Goal: Task Accomplishment & Management: Use online tool/utility

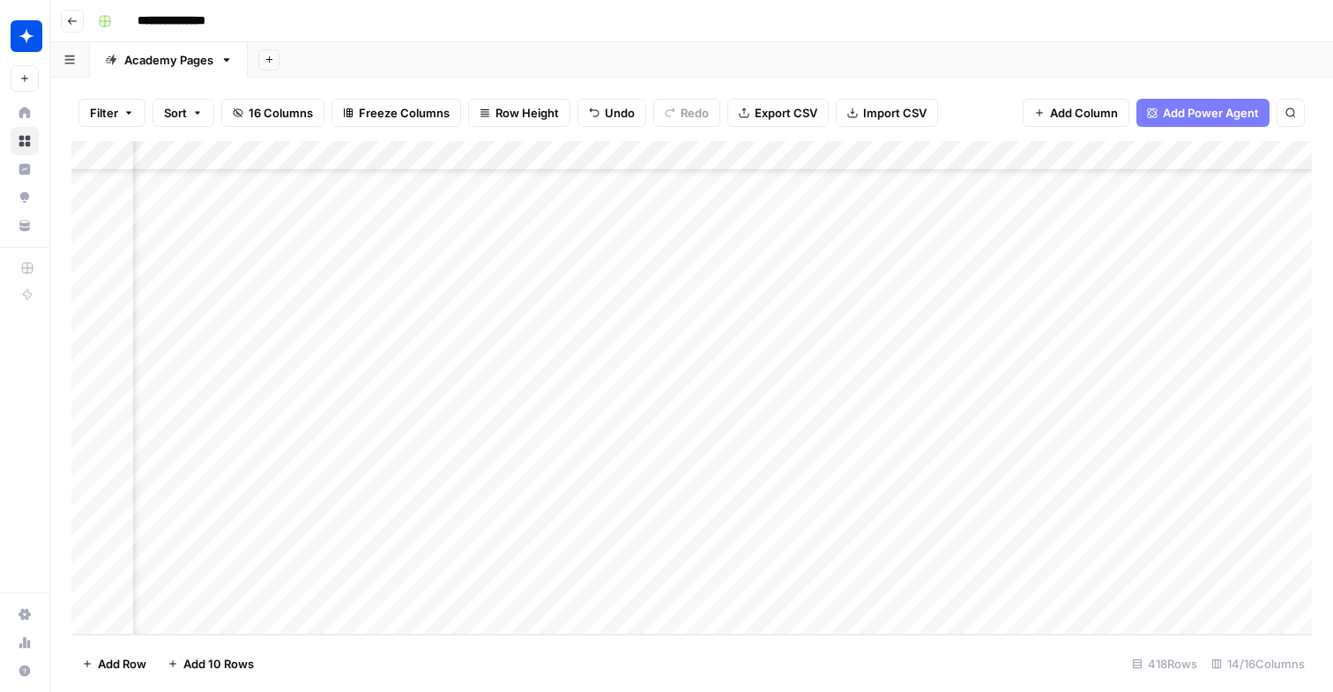
scroll to position [12090, 1229]
click at [320, 592] on div "Add Column" at bounding box center [691, 388] width 1240 height 494
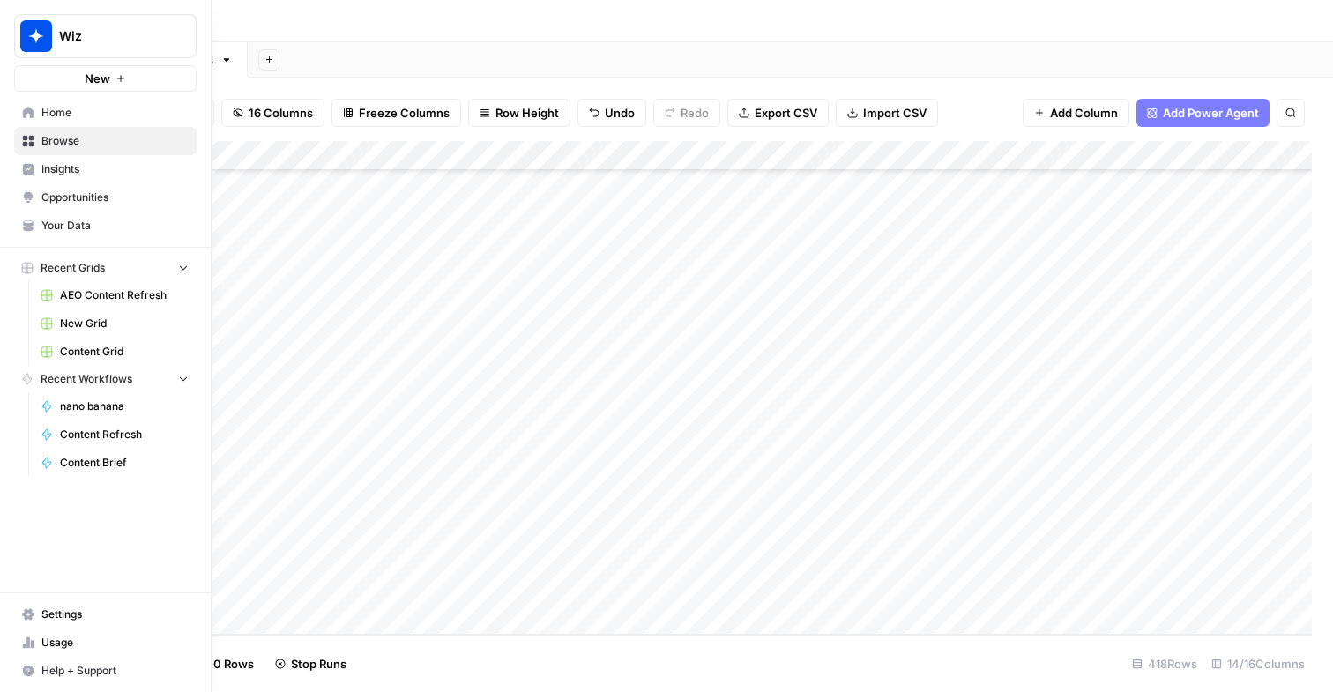
click at [110, 345] on span "Content Grid" at bounding box center [124, 352] width 129 height 16
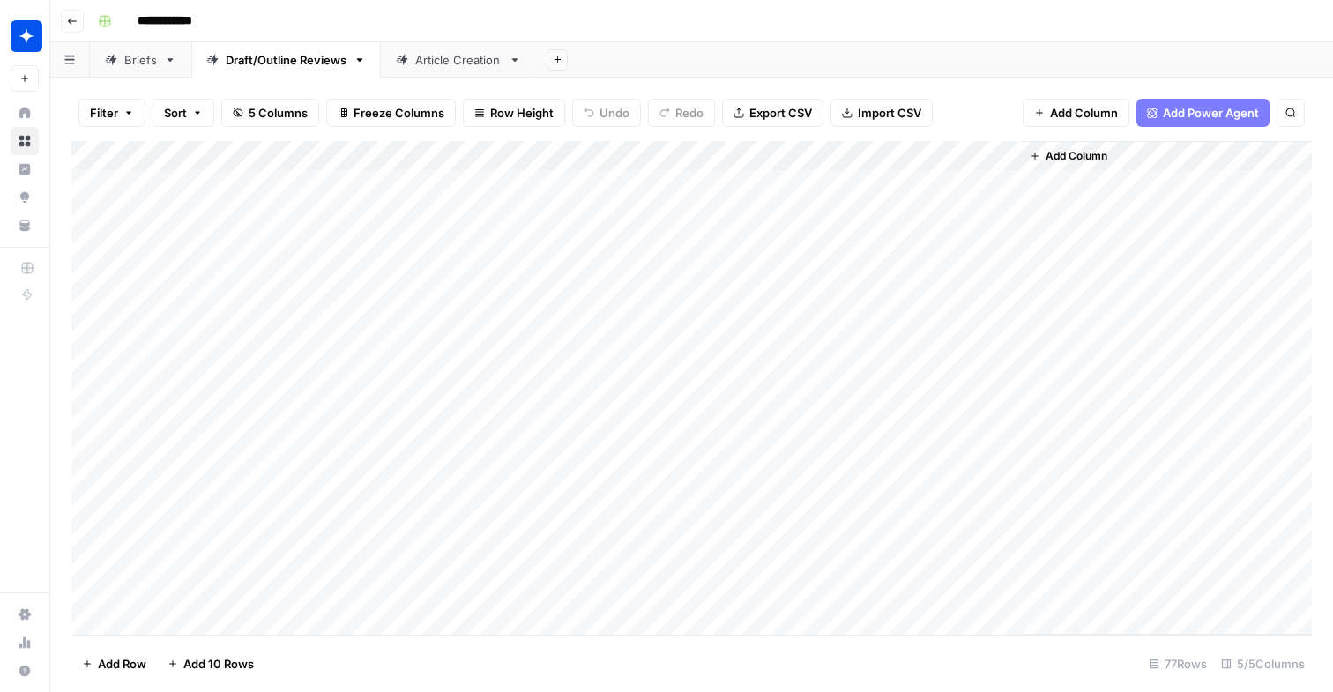
click at [426, 57] on div "Article Creation" at bounding box center [458, 60] width 86 height 18
click at [865, 509] on div "Add Column" at bounding box center [691, 353] width 1240 height 425
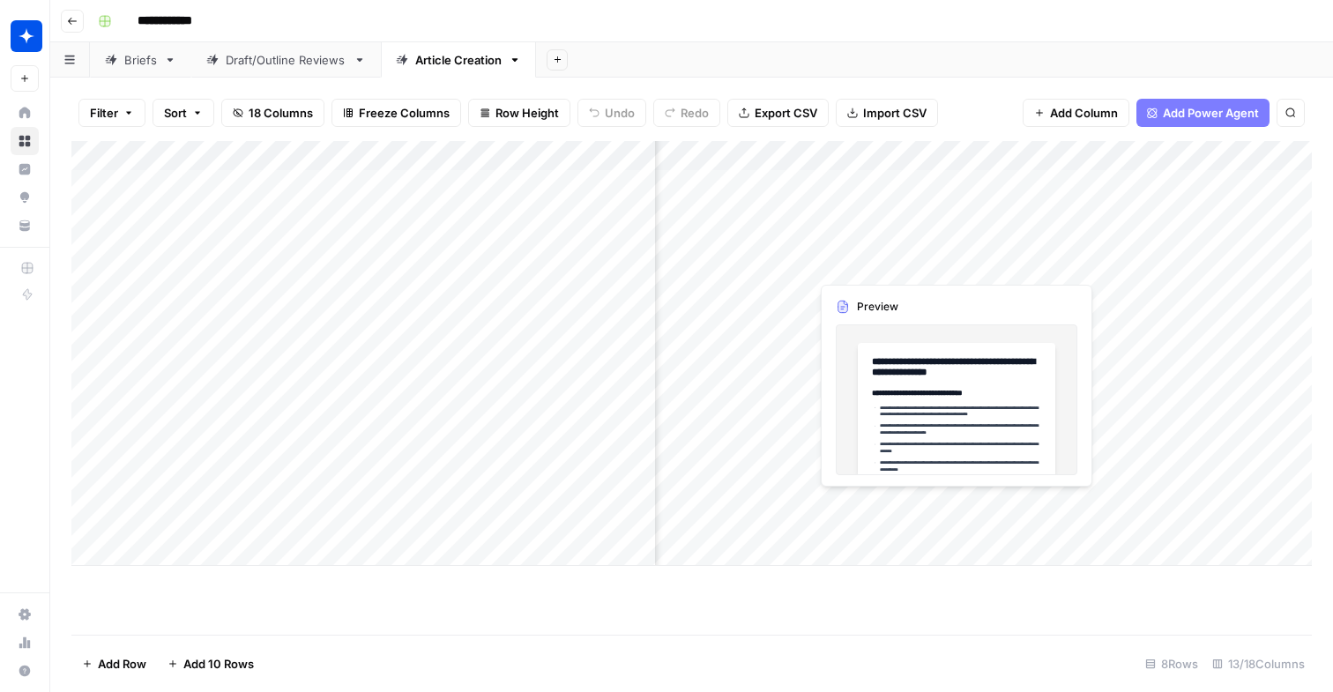
click at [865, 509] on div "Add Column" at bounding box center [691, 353] width 1240 height 425
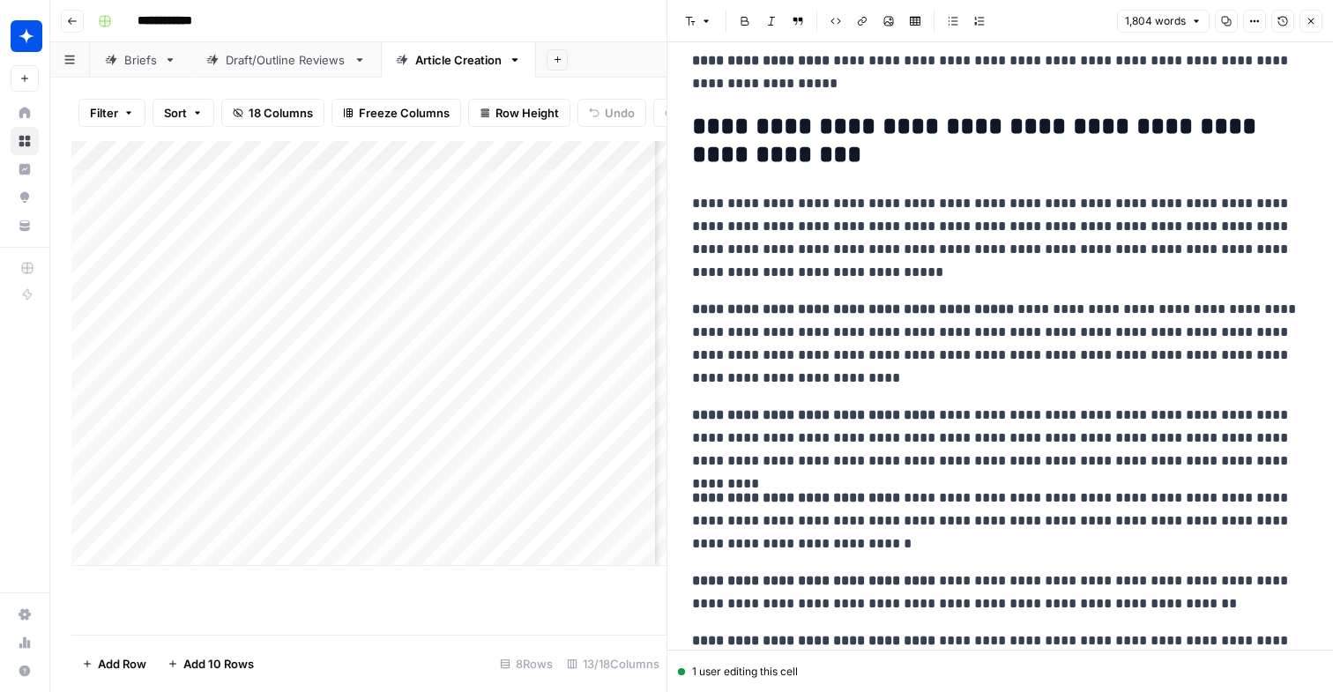
scroll to position [4082, 0]
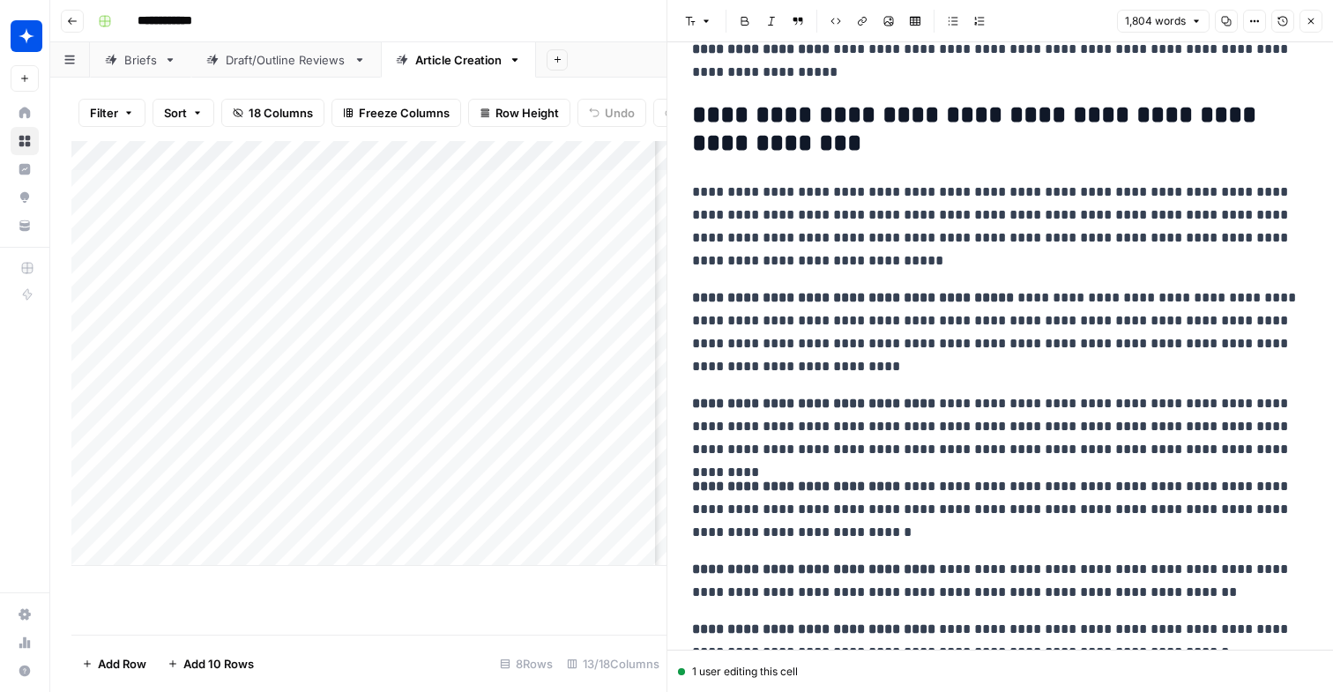
click at [1300, 19] on button "Close" at bounding box center [1310, 21] width 23 height 23
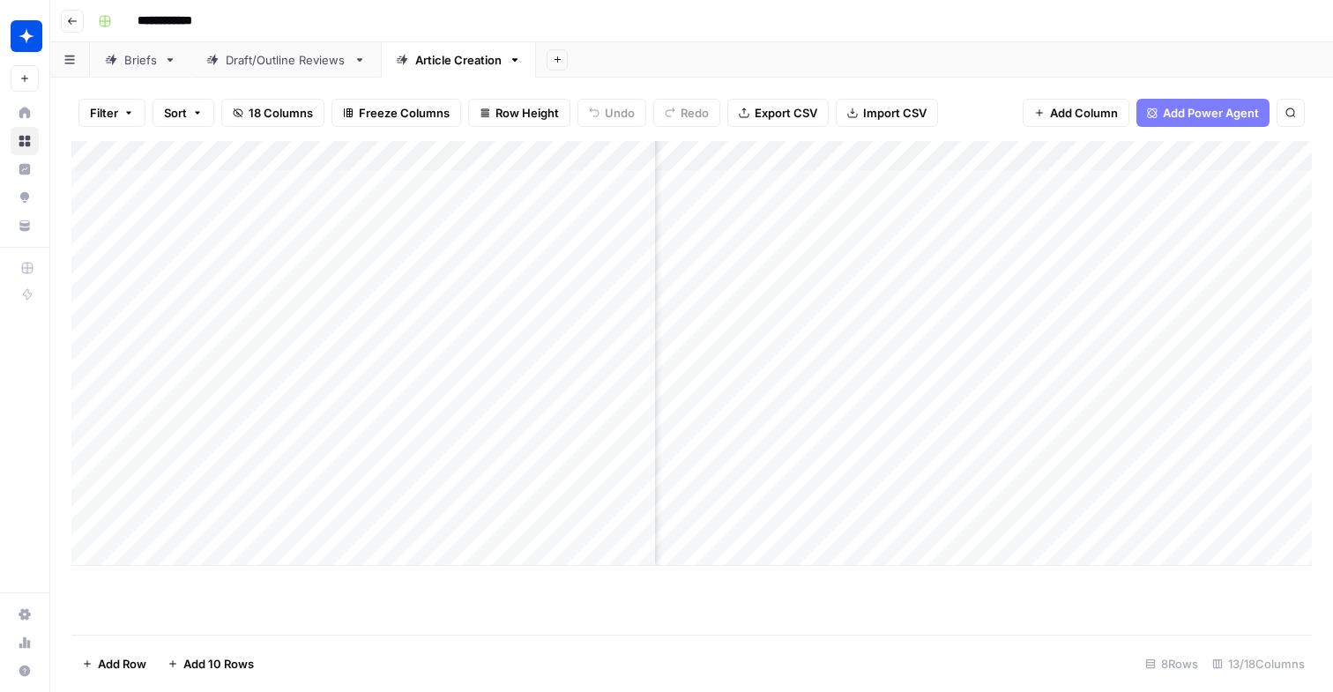
scroll to position [0, 494]
click at [868, 519] on div "Add Column" at bounding box center [691, 353] width 1240 height 425
click at [868, 519] on div at bounding box center [875, 513] width 161 height 48
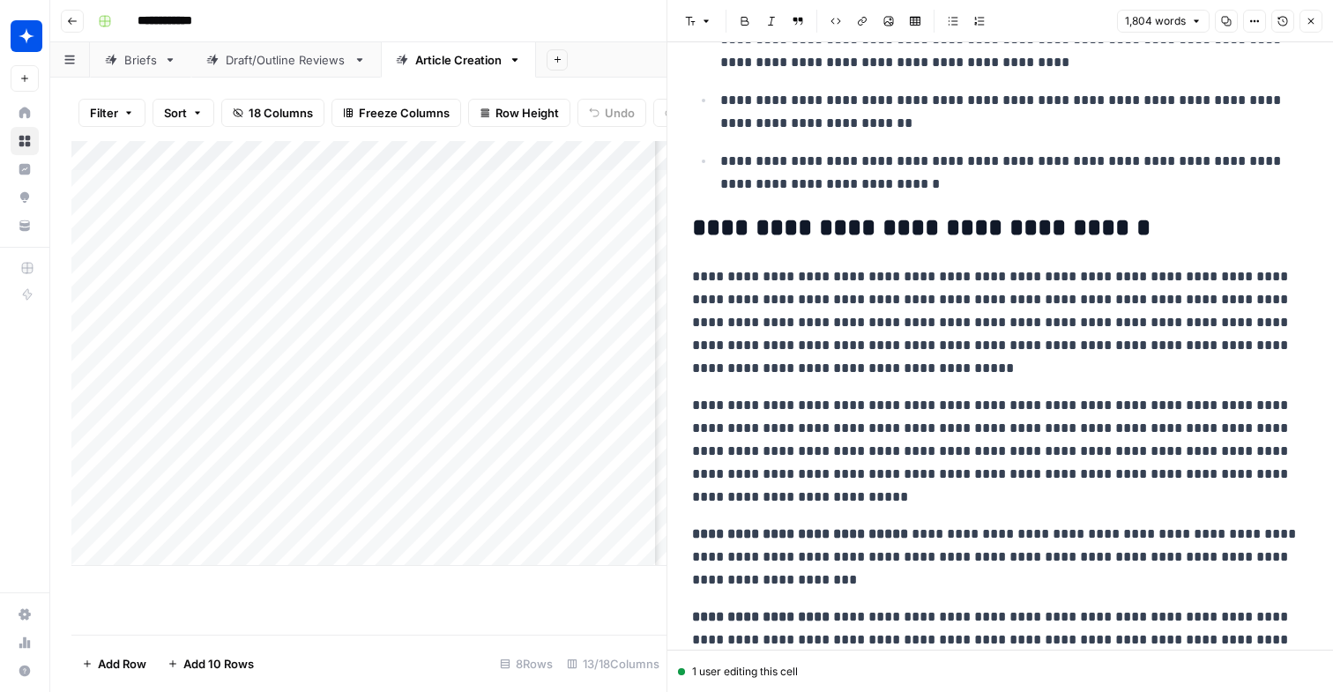
scroll to position [330, 0]
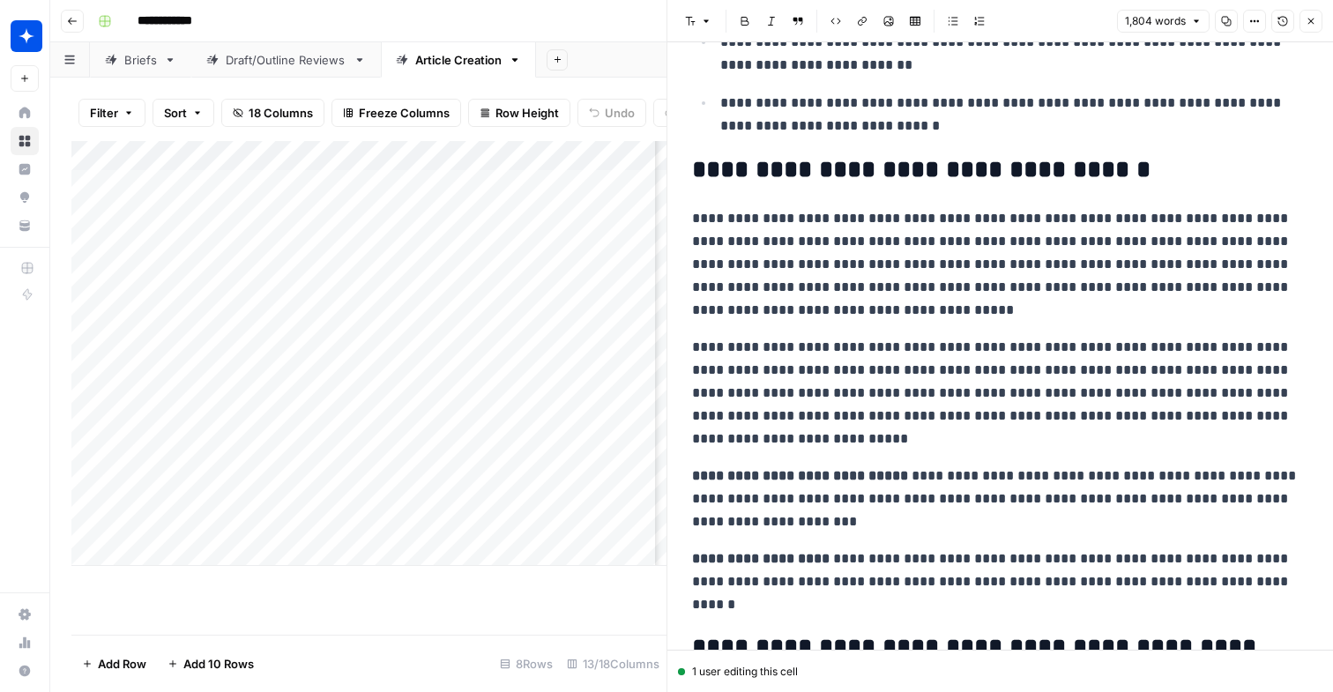
click at [830, 348] on p "**********" at bounding box center [1000, 393] width 616 height 115
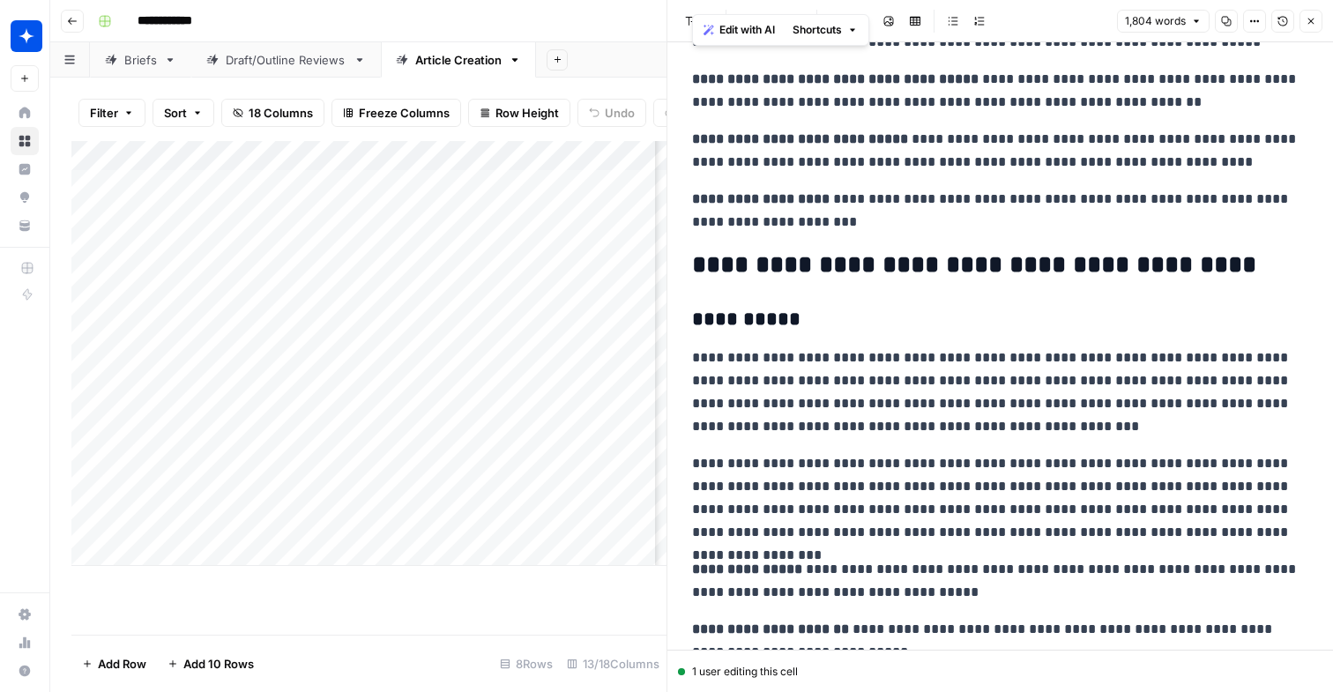
scroll to position [2055, 0]
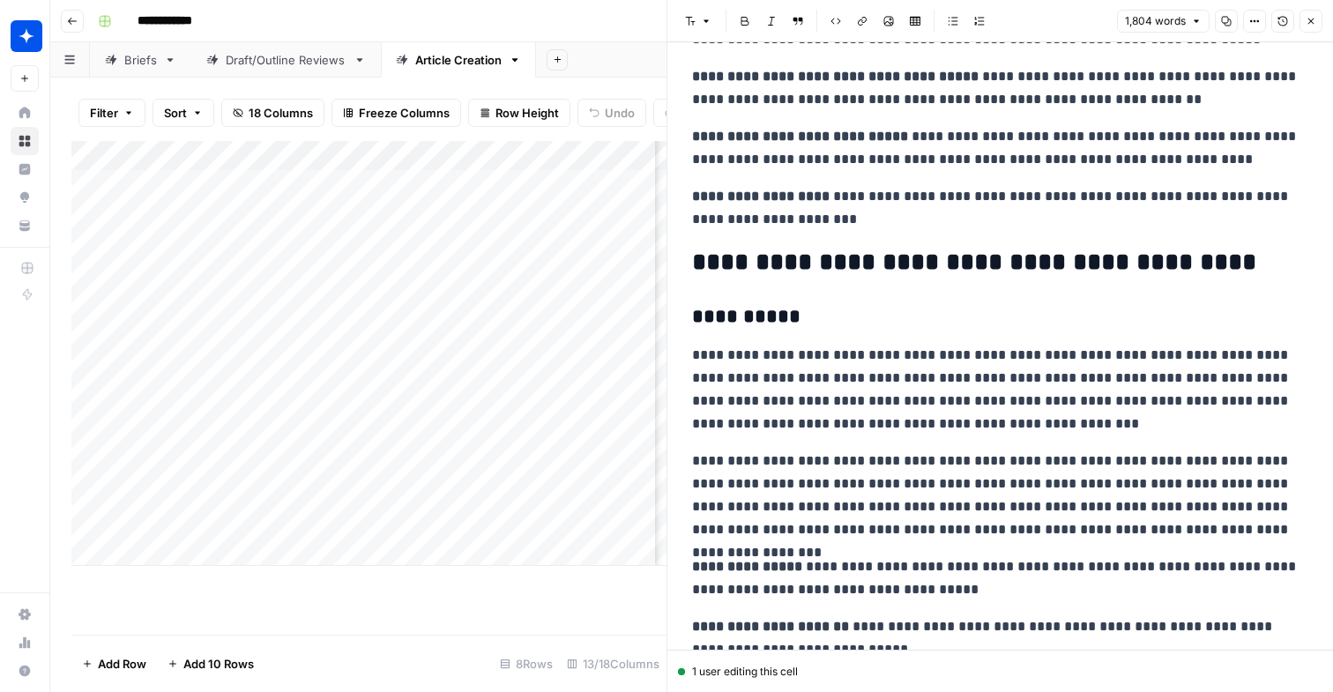
click at [831, 319] on h3 "**********" at bounding box center [1000, 317] width 616 height 25
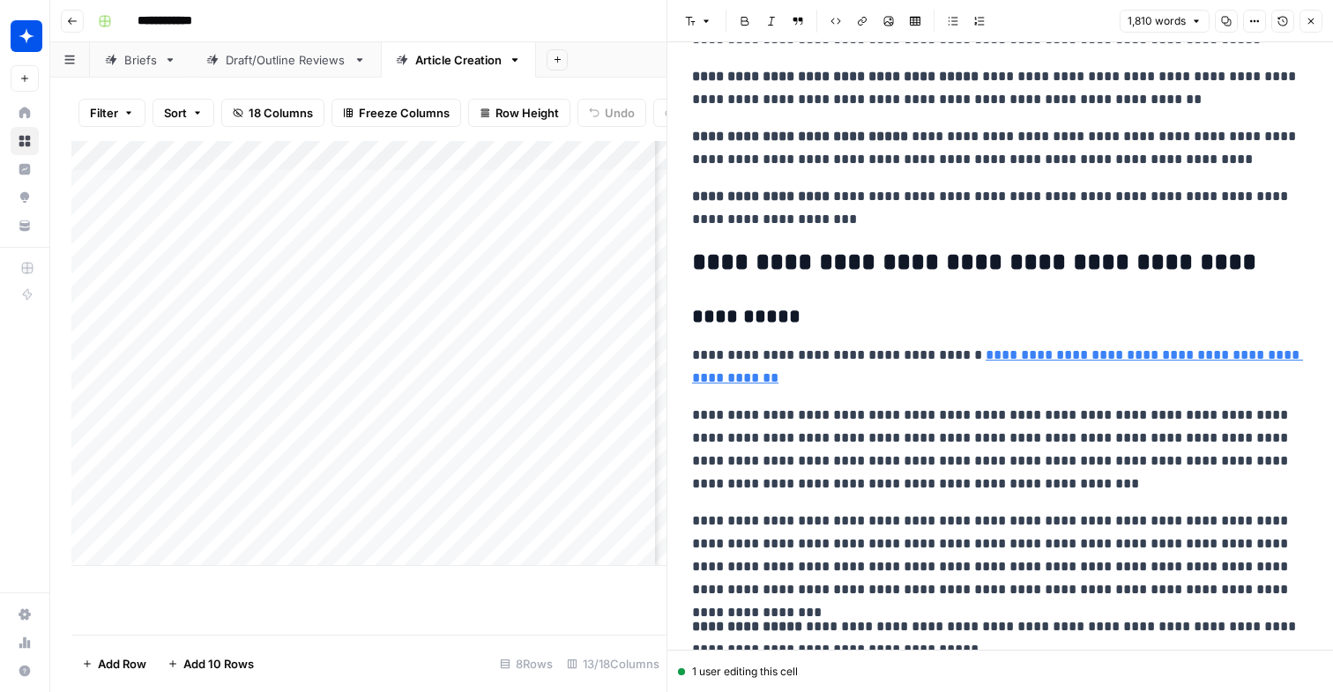
click at [762, 384] on p "**********" at bounding box center [1000, 367] width 616 height 46
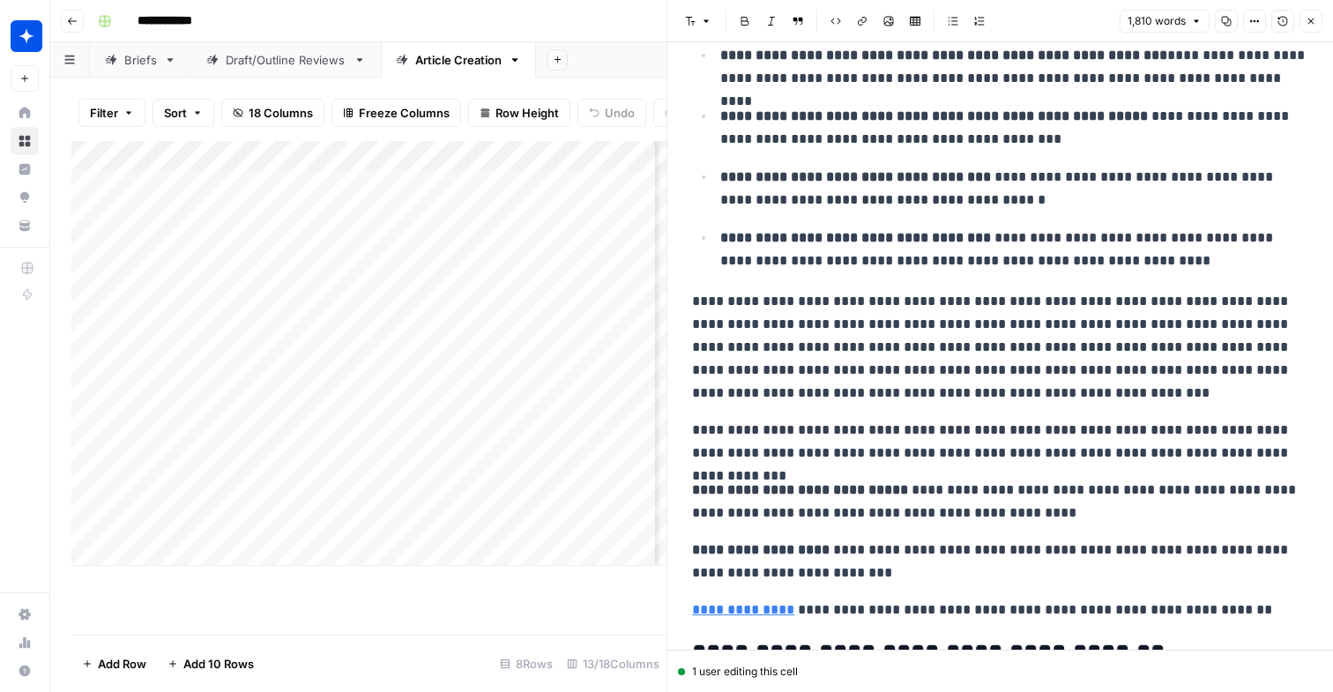
scroll to position [5295, 0]
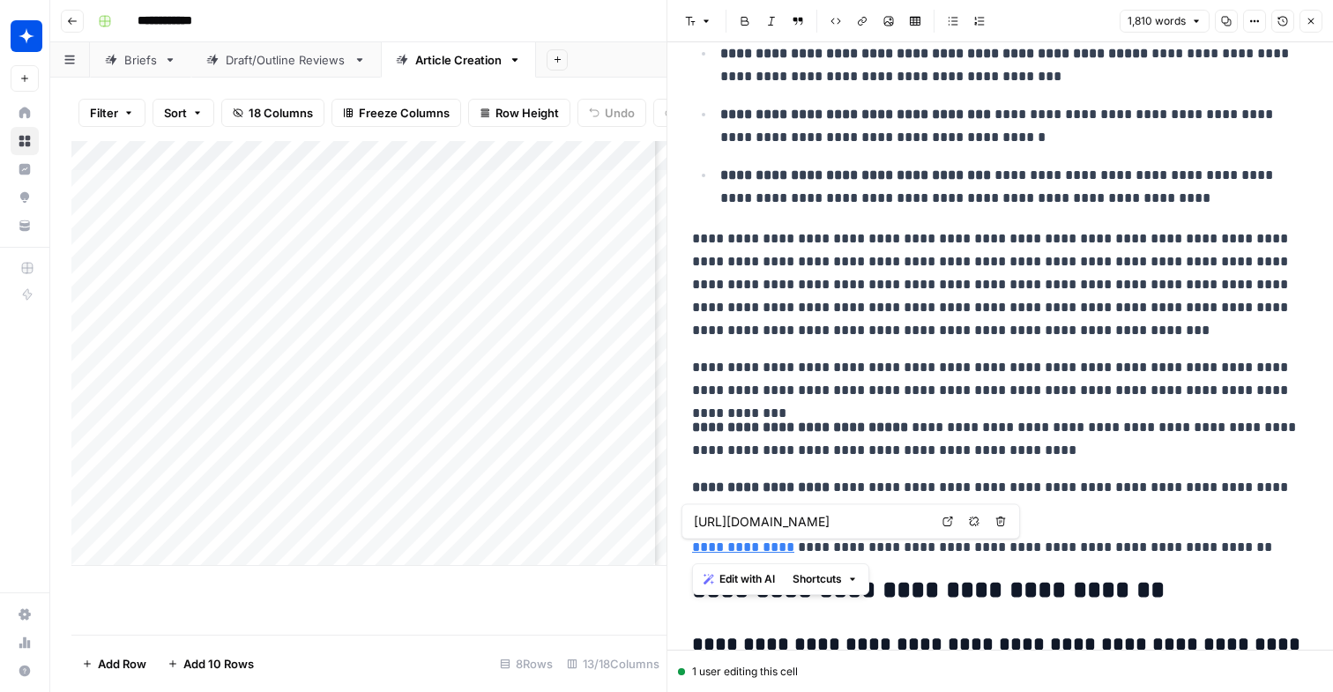
drag, startPoint x: 1239, startPoint y: 538, endPoint x: 684, endPoint y: 548, distance: 555.4
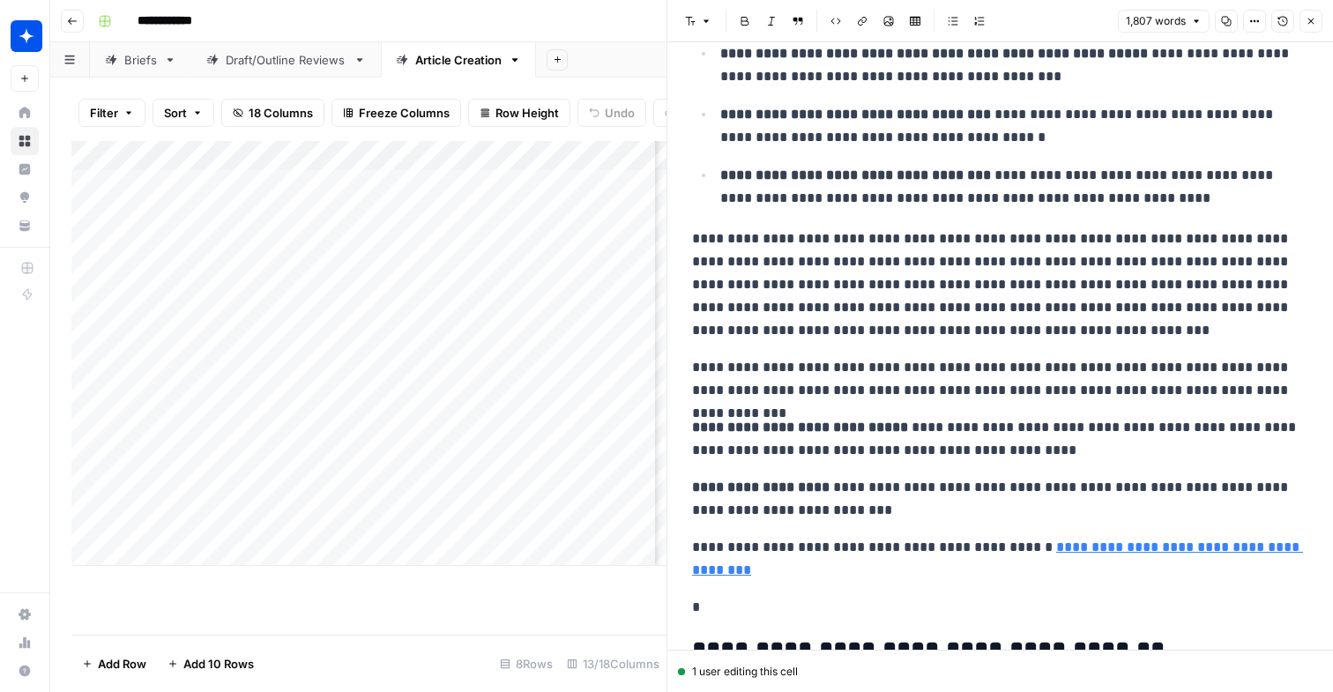
click at [696, 612] on p "*" at bounding box center [1000, 607] width 616 height 23
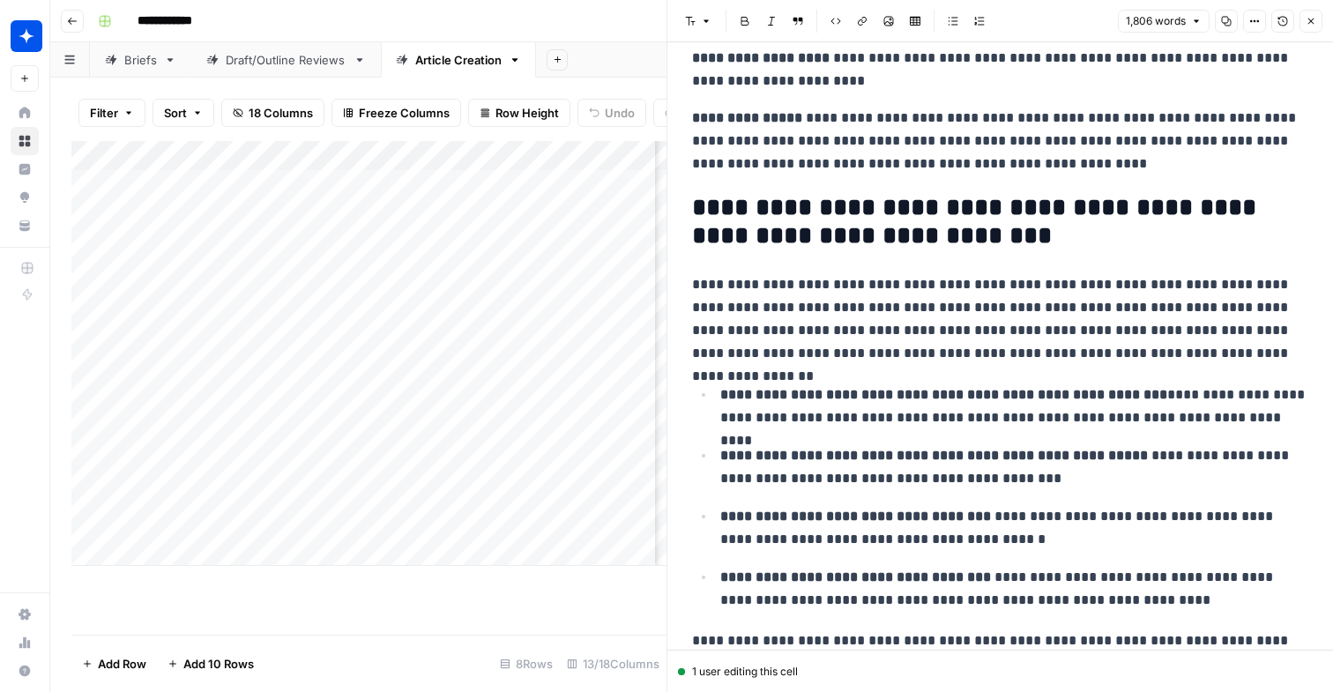
scroll to position [4643, 0]
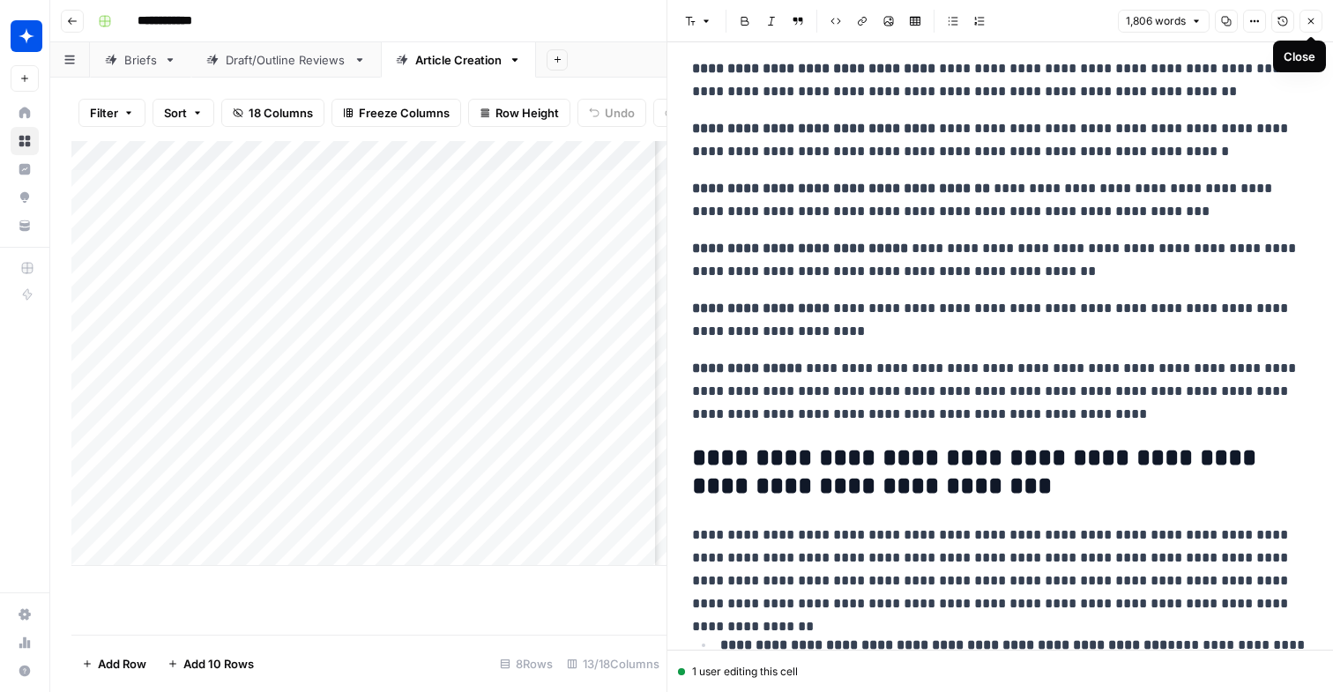
click at [1317, 22] on button "Close" at bounding box center [1310, 21] width 23 height 23
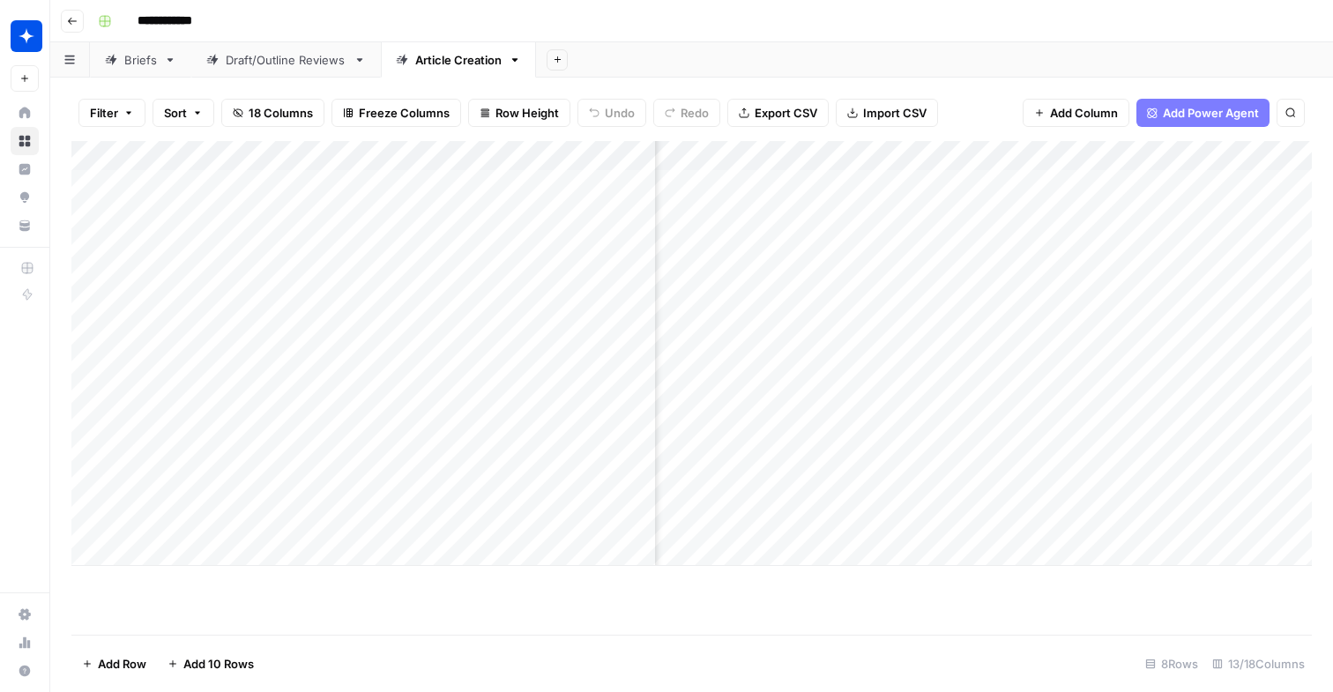
click at [1046, 508] on div "Add Column" at bounding box center [691, 353] width 1240 height 425
click at [879, 453] on div "Add Column" at bounding box center [691, 353] width 1240 height 425
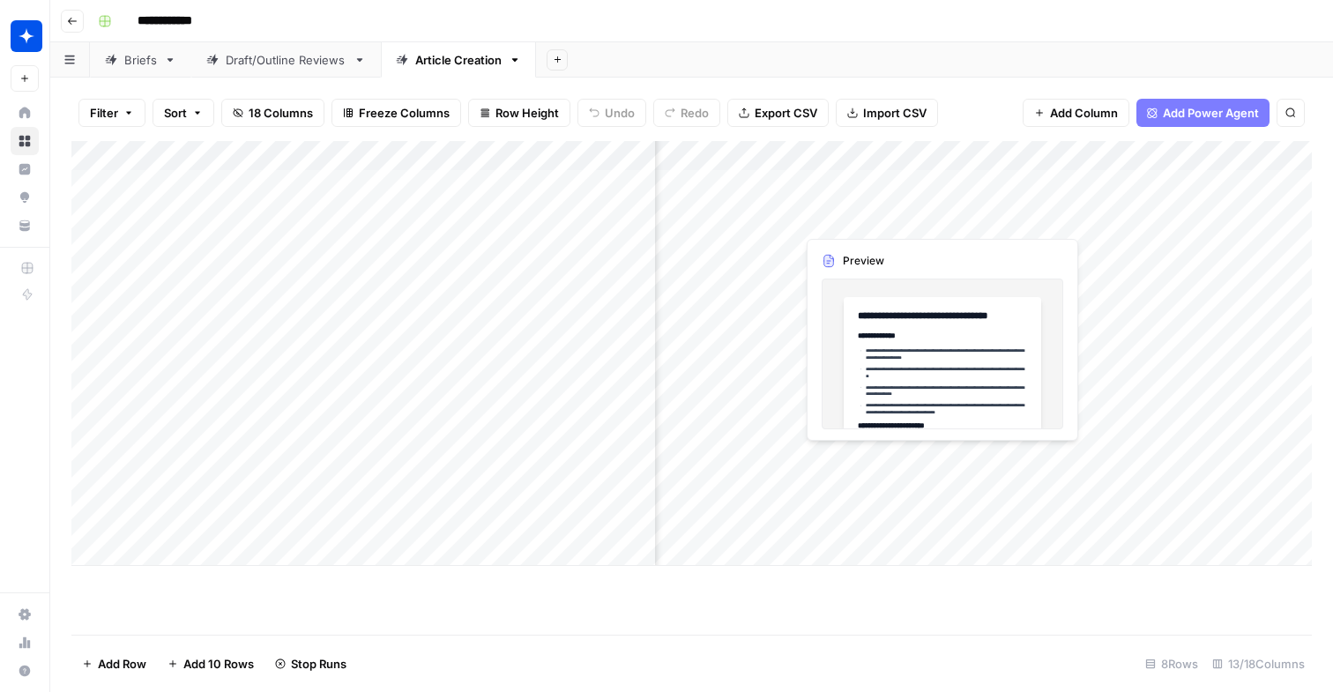
click at [879, 453] on div "Add Column" at bounding box center [691, 353] width 1240 height 425
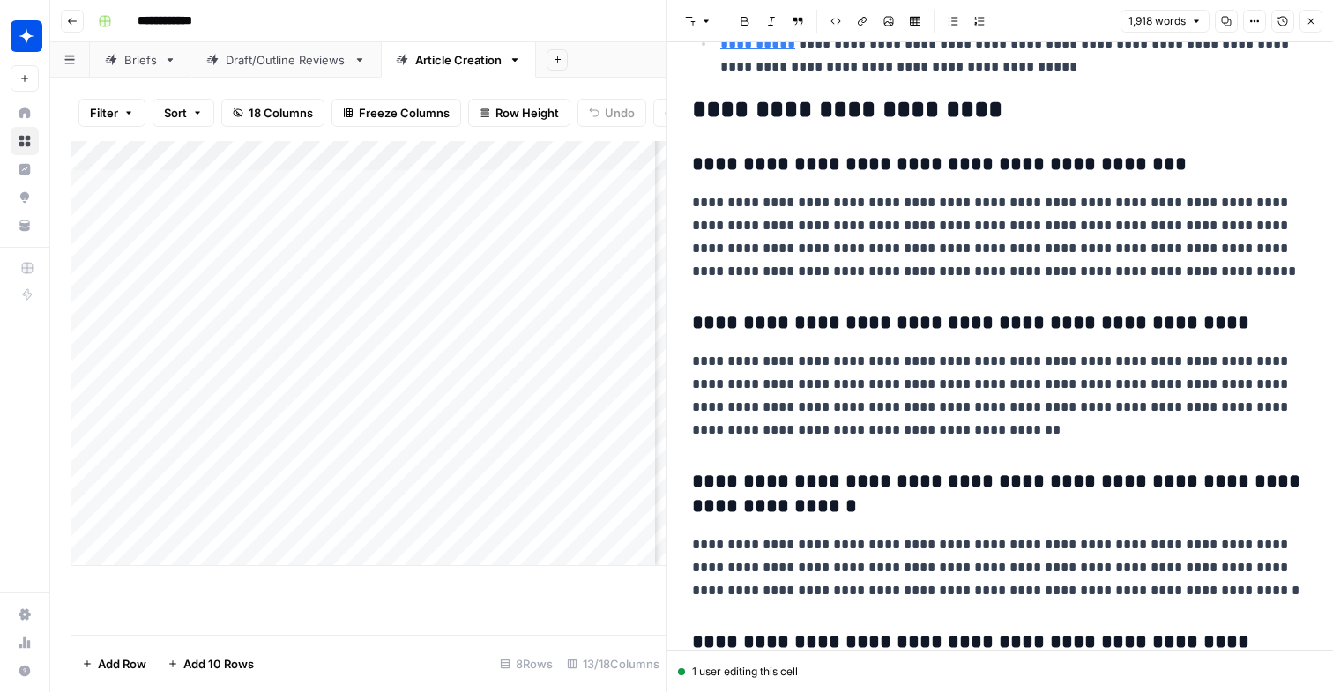
scroll to position [9392, 0]
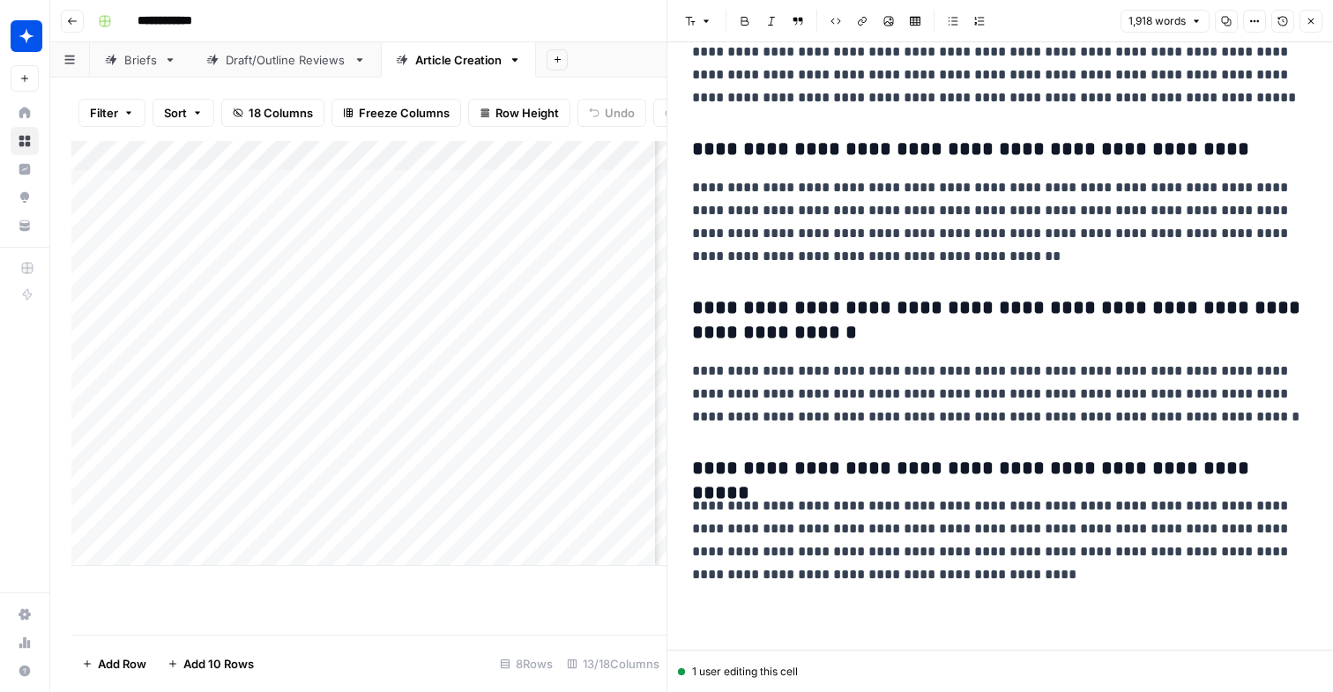
click at [1315, 23] on icon "button" at bounding box center [1310, 21] width 11 height 11
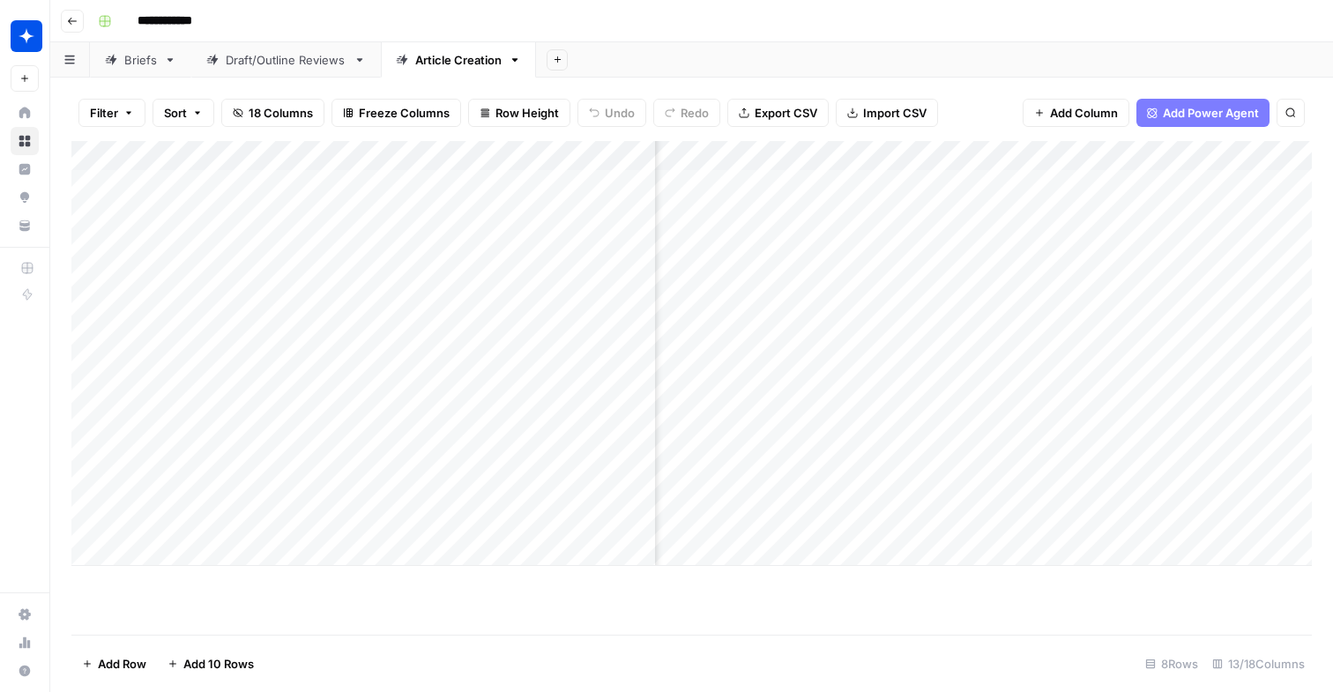
click at [1036, 467] on div "Add Column" at bounding box center [691, 353] width 1240 height 425
click at [1022, 331] on div "Add Column" at bounding box center [691, 353] width 1240 height 425
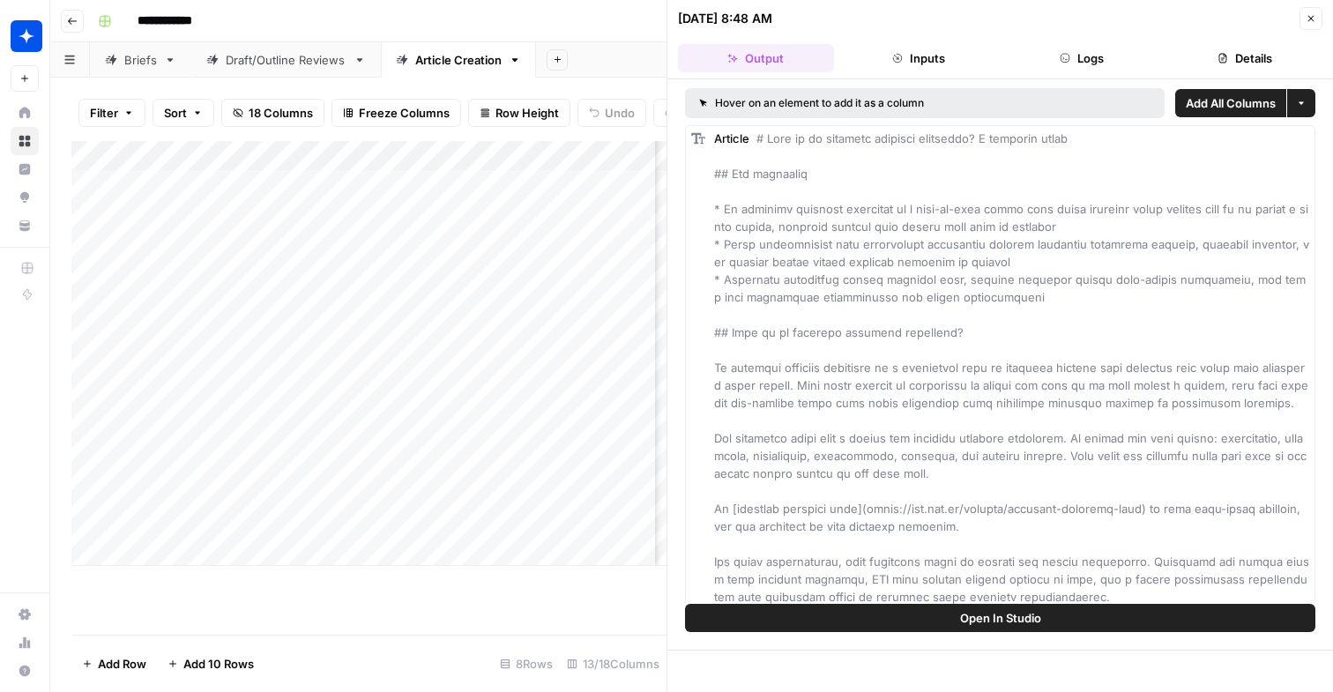
click at [1318, 4] on header "[DATE] 8:48 AM Close Output Inputs Logs Details" at bounding box center [999, 39] width 665 height 79
click at [1314, 14] on icon "button" at bounding box center [1310, 18] width 11 height 11
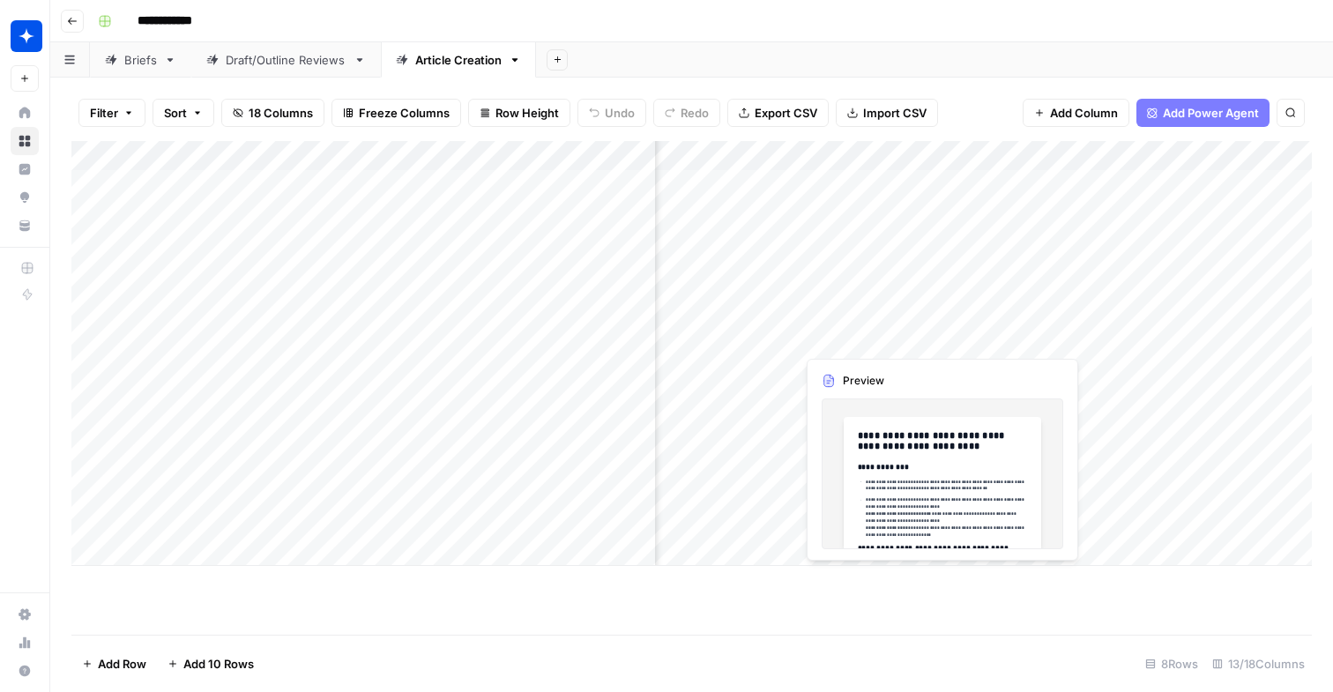
click at [888, 334] on div "Add Column" at bounding box center [691, 353] width 1240 height 425
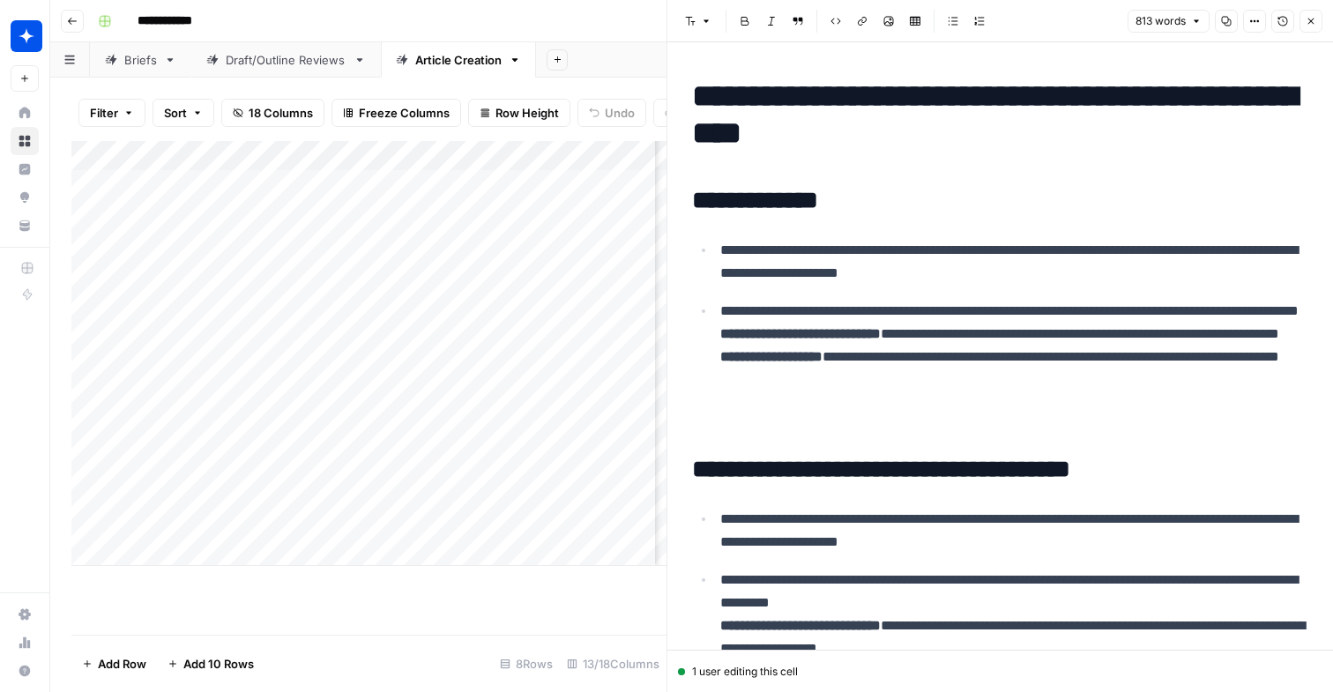
click at [1310, 19] on icon "button" at bounding box center [1310, 21] width 11 height 11
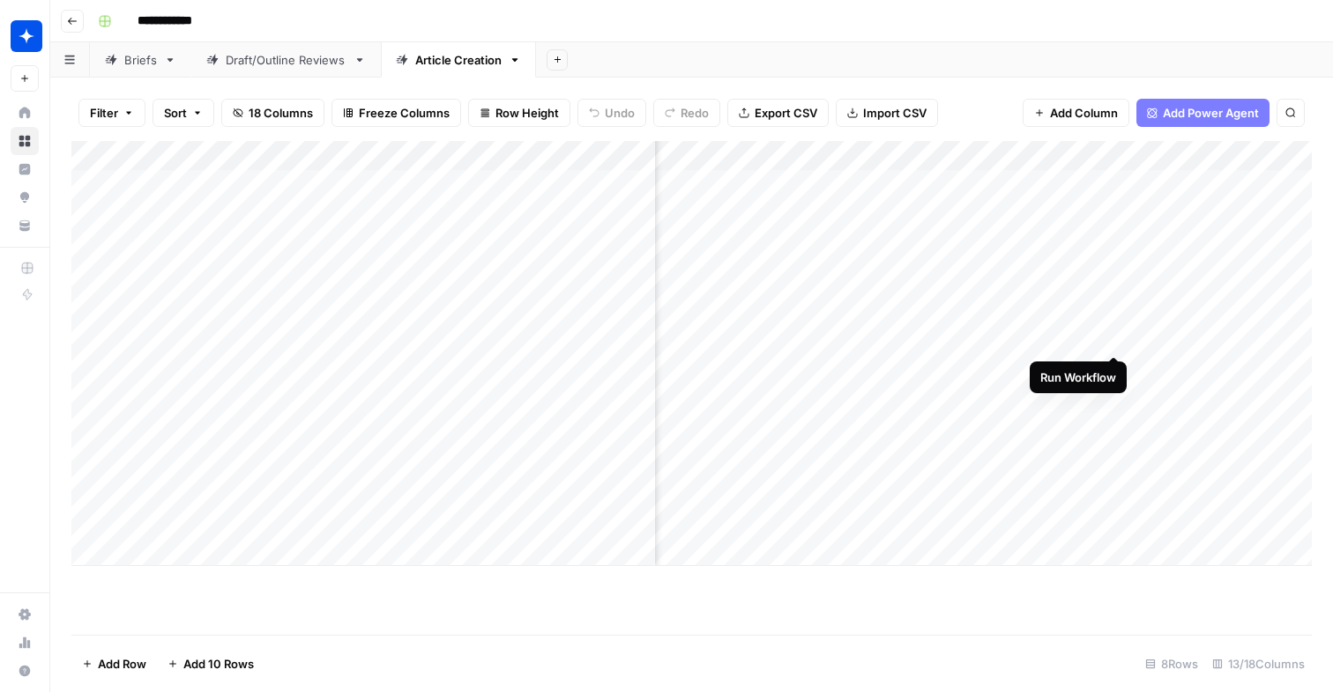
click at [1113, 320] on div "Add Column" at bounding box center [691, 353] width 1240 height 425
